Goal: Task Accomplishment & Management: Use online tool/utility

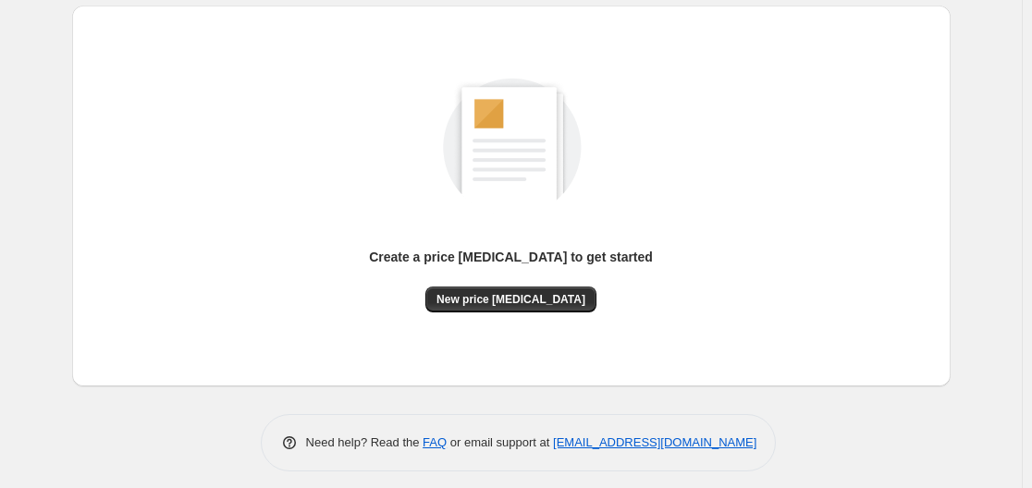
scroll to position [204, 0]
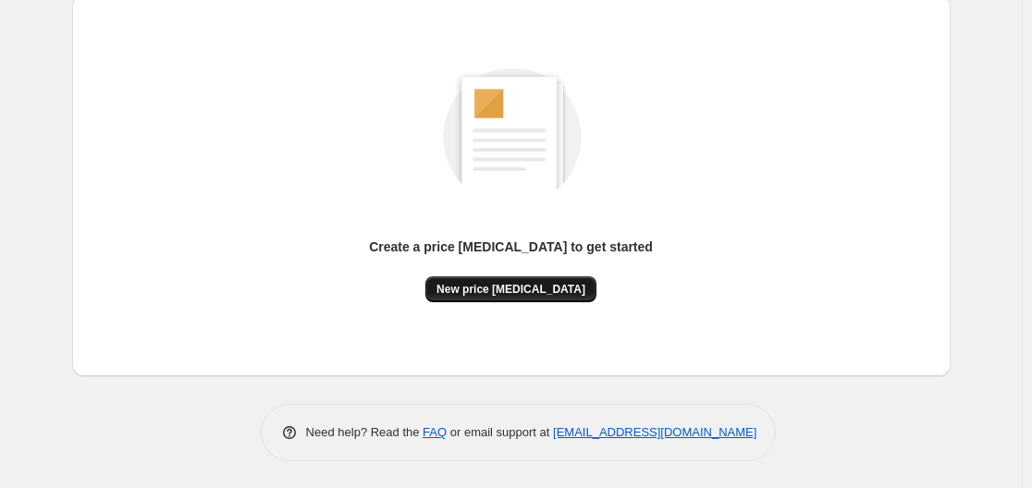
click at [456, 285] on button "New price [MEDICAL_DATA]" at bounding box center [511, 290] width 171 height 26
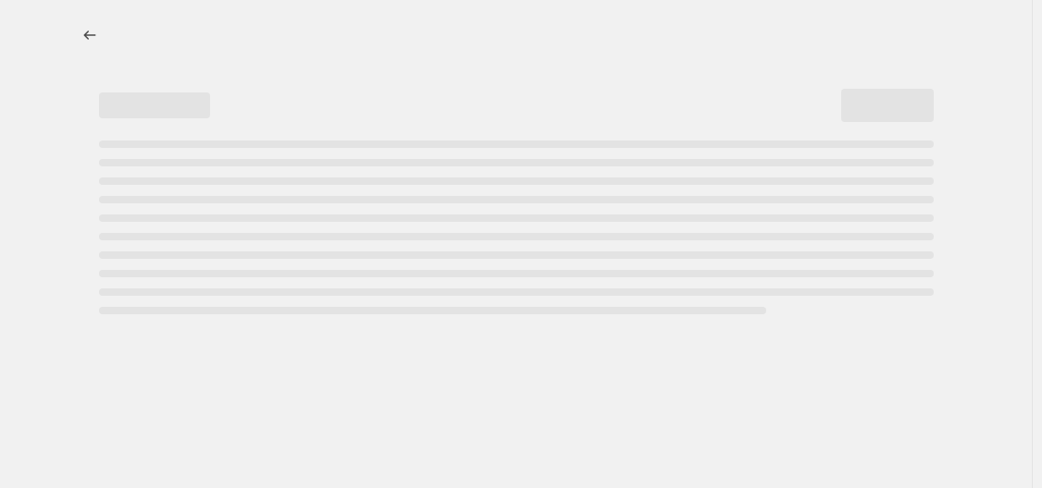
select select "percentage"
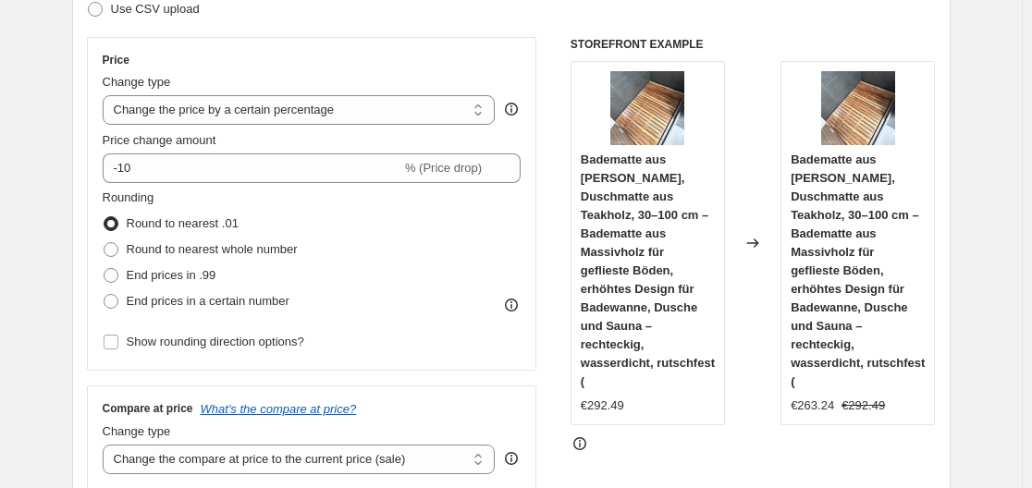
scroll to position [278, 0]
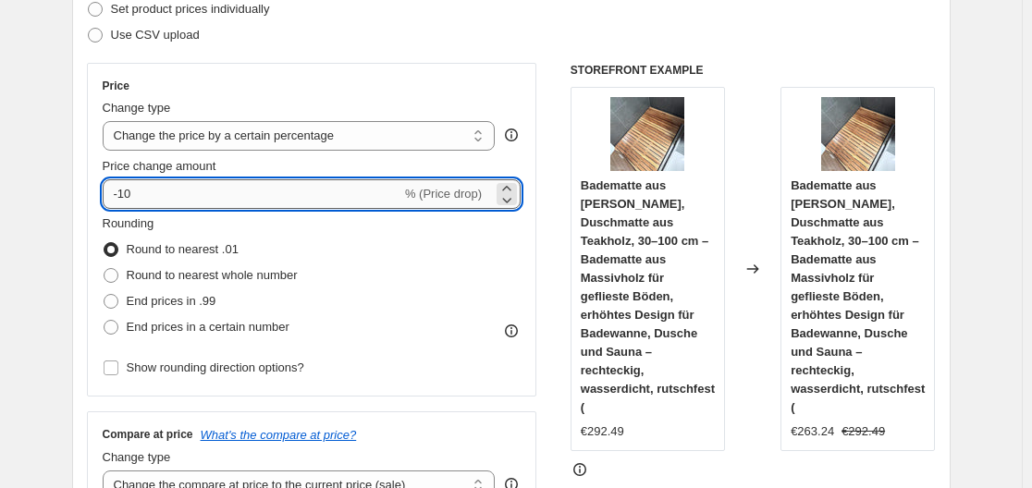
click at [246, 182] on input "-10" at bounding box center [252, 194] width 299 height 30
type input "-1"
type input "-35"
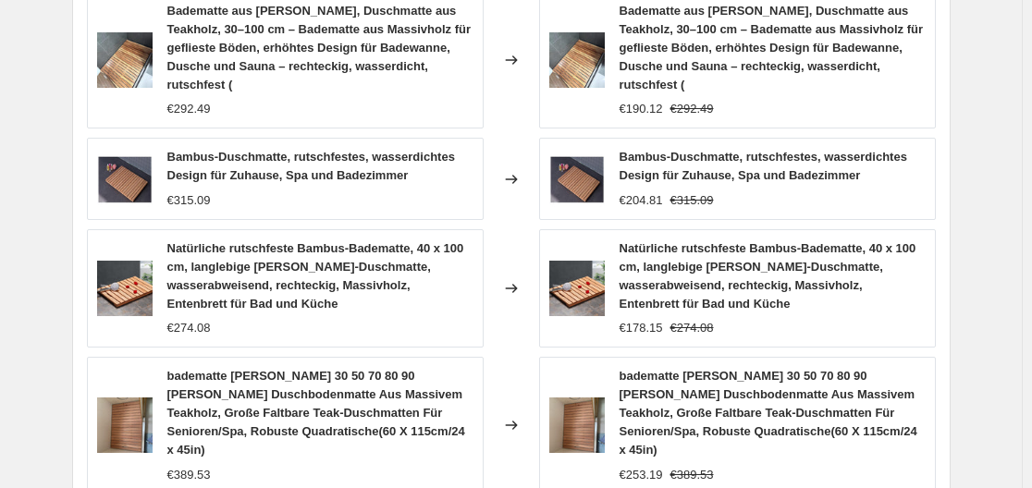
scroll to position [1521, 0]
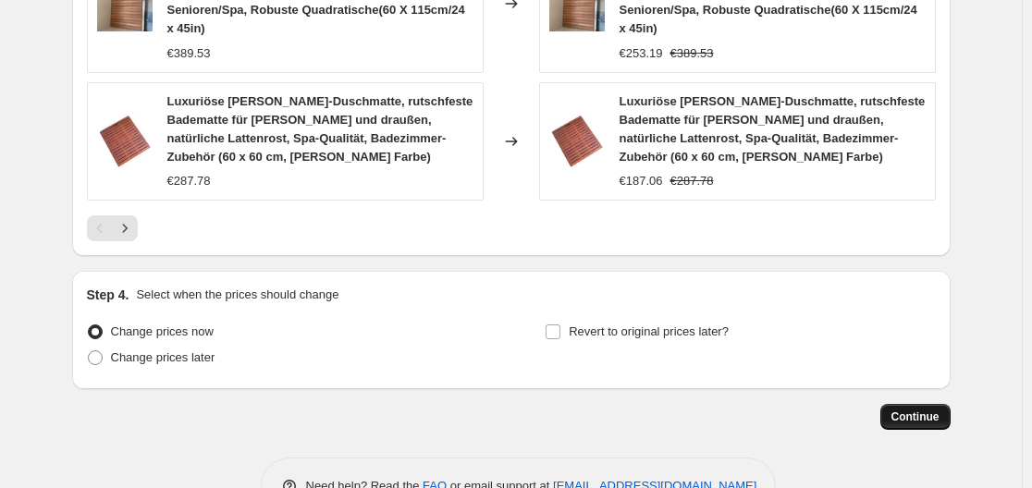
click at [895, 404] on button "Continue" at bounding box center [916, 417] width 70 height 26
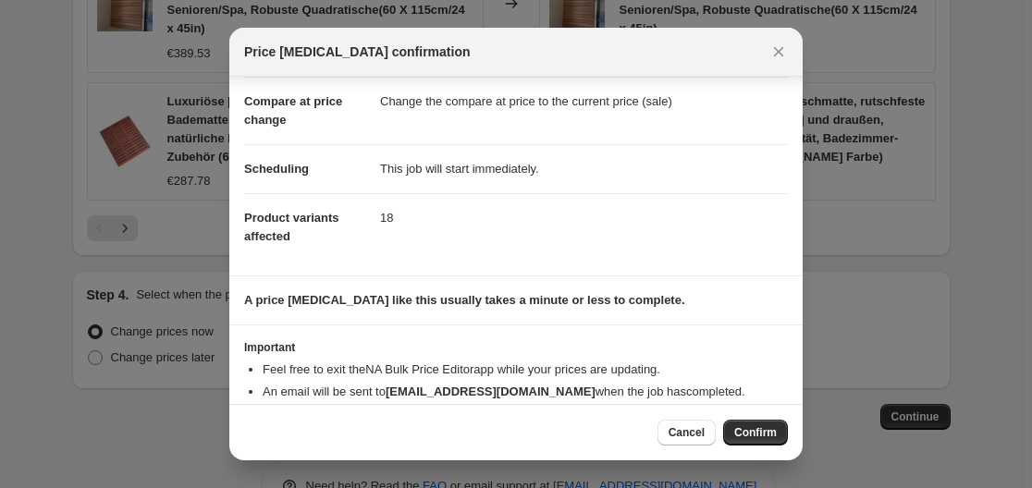
scroll to position [119, 0]
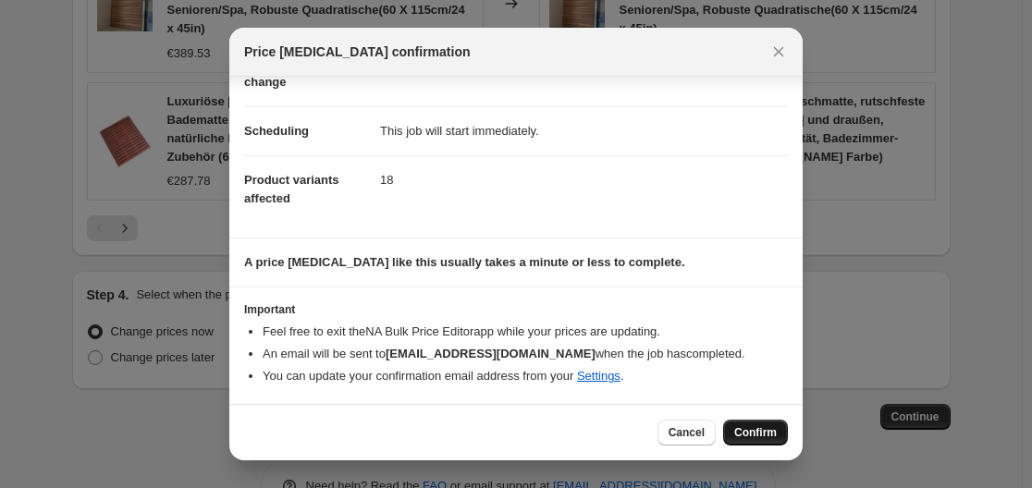
click at [772, 441] on button "Confirm" at bounding box center [755, 433] width 65 height 26
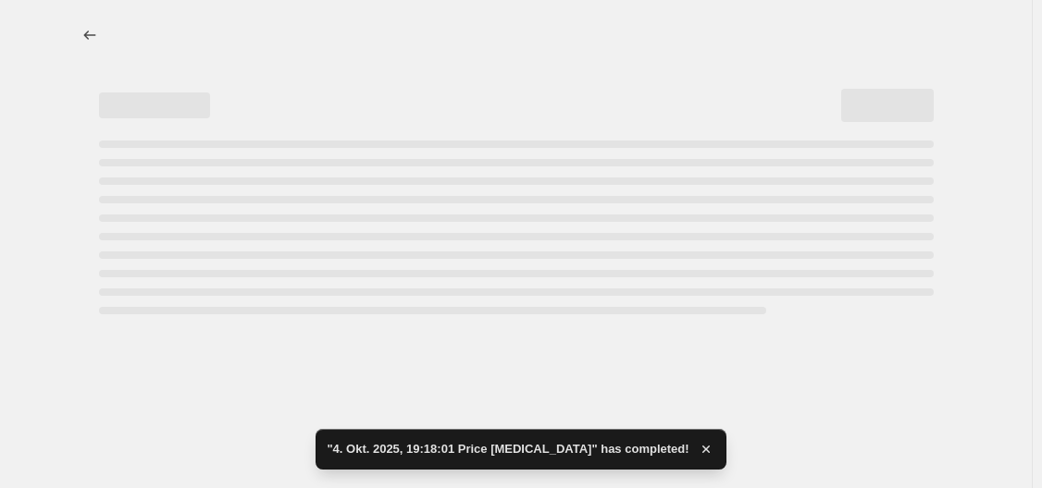
select select "percentage"
